Goal: Use online tool/utility: Use online tool/utility

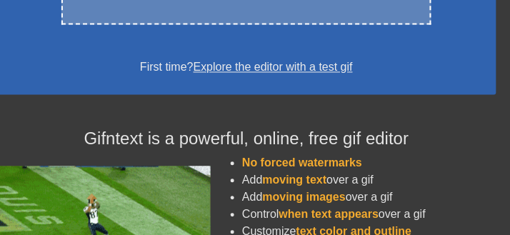
scroll to position [326, 0]
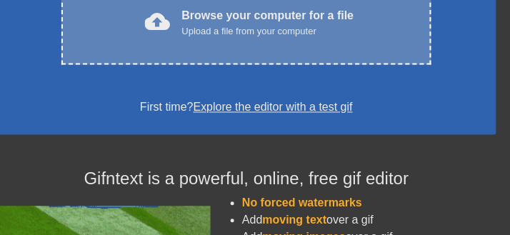
click at [292, 65] on div "cloud_upload Browse your computer for a file Upload a file from your computer C…" at bounding box center [246, 23] width 370 height 84
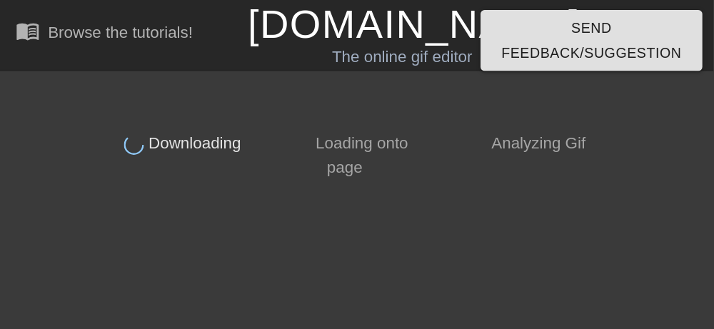
scroll to position [0, 0]
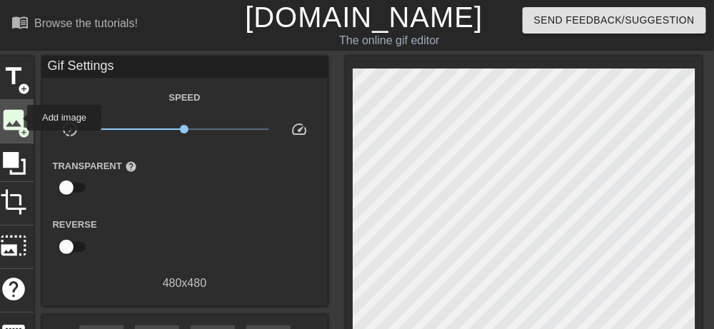
drag, startPoint x: 466, startPoint y: 1, endPoint x: 18, endPoint y: 118, distance: 463.3
click at [18, 118] on span "image" at bounding box center [14, 119] width 27 height 27
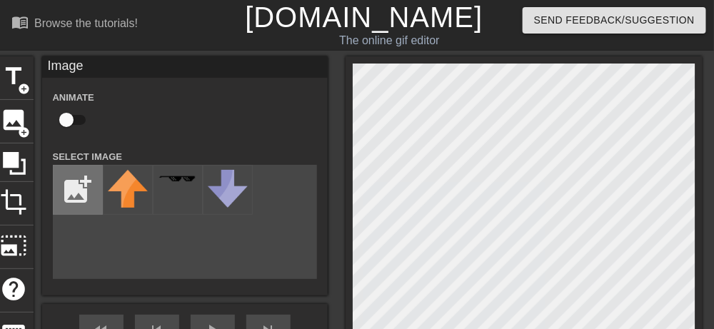
click at [74, 196] on input "file" at bounding box center [78, 190] width 49 height 49
type input "C:\fakepath\09062025221639.jpg"
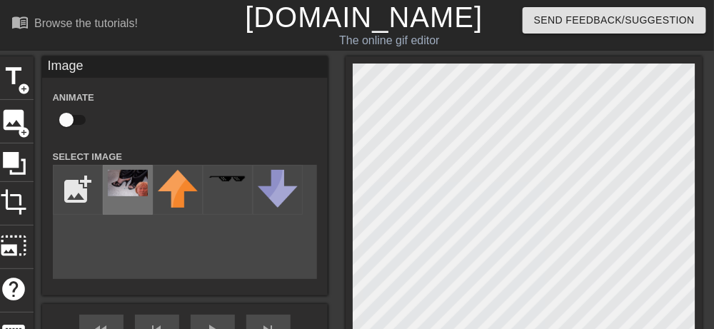
click at [123, 188] on img at bounding box center [128, 183] width 40 height 26
click at [363, 234] on html "menu_book Browse the tutorials! [DOMAIN_NAME] The online gif editor Send Feedba…" at bounding box center [357, 252] width 714 height 505
click at [498, 55] on div "menu_book Browse the tutorials! [DOMAIN_NAME] The online gif editor Send Feedba…" at bounding box center [357, 252] width 714 height 505
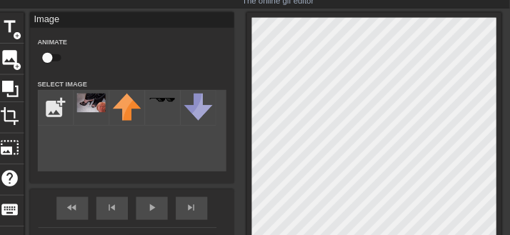
scroll to position [57, 0]
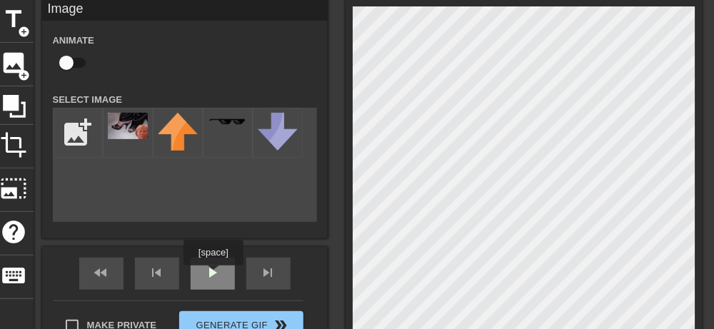
click at [213, 234] on div "Image Animate Select Image add_photo_alternate fast_rewind skip_previous play_a…" at bounding box center [185, 181] width 286 height 364
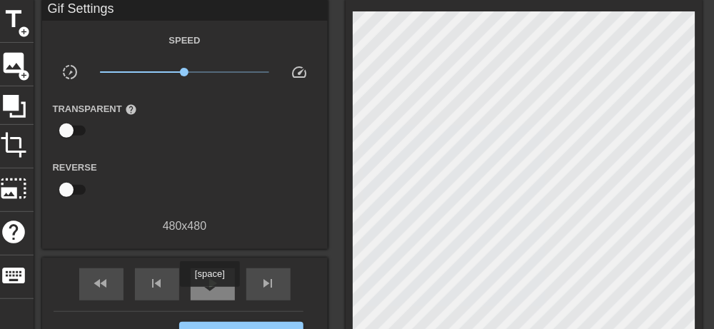
drag, startPoint x: 209, startPoint y: 297, endPoint x: 223, endPoint y: 278, distance: 23.6
click at [209, 234] on span "play_arrow" at bounding box center [212, 283] width 17 height 17
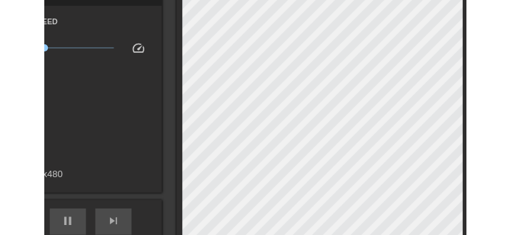
scroll to position [77, 85]
